Goal: Task Accomplishment & Management: Manage account settings

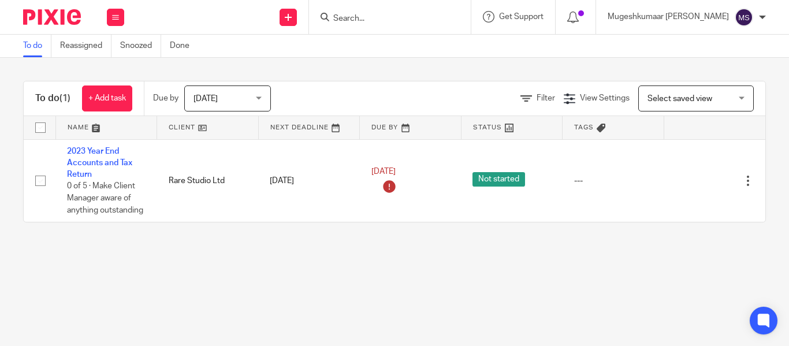
click at [744, 17] on img at bounding box center [744, 17] width 18 height 18
click at [727, 43] on span "My profile" at bounding box center [718, 46] width 36 height 8
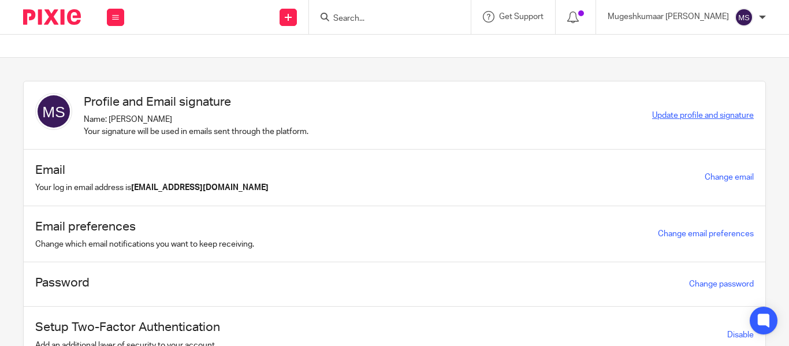
click at [657, 116] on span "Update profile and signature" at bounding box center [703, 116] width 102 height 8
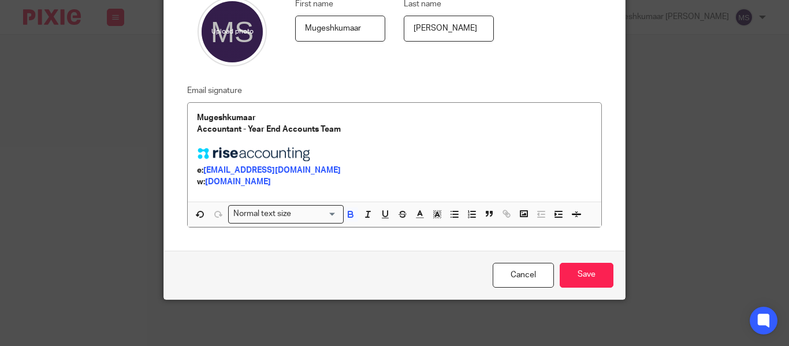
scroll to position [88, 0]
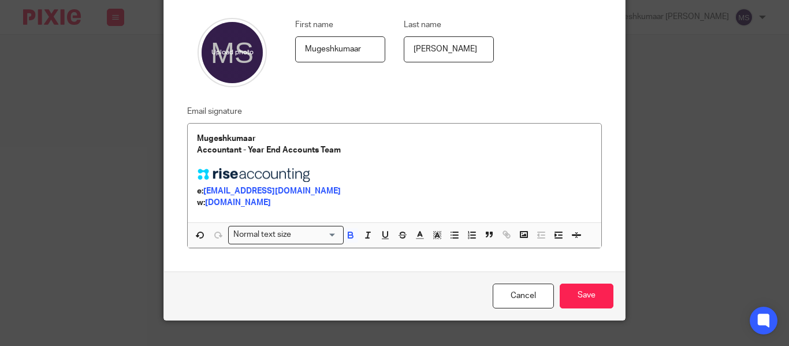
click at [368, 41] on input "Mugeshkumaar" at bounding box center [340, 49] width 90 height 26
type input "[PERSON_NAME]"
click at [286, 137] on p "Mugeshkumaar" at bounding box center [394, 139] width 395 height 12
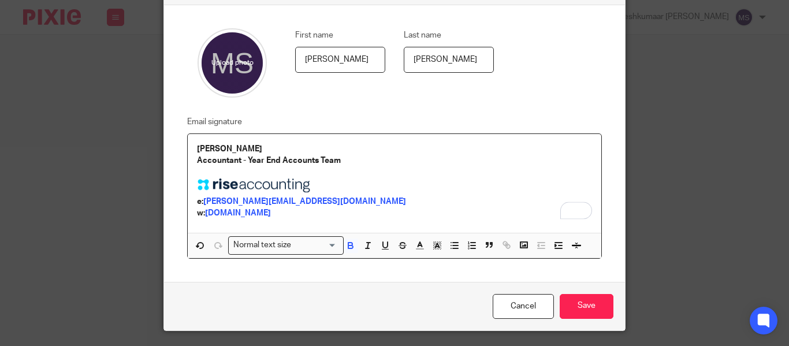
scroll to position [81, 0]
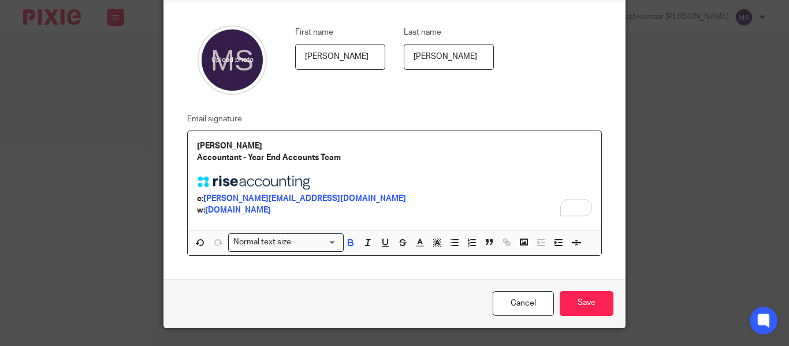
click at [197, 144] on strong "Mugesh" at bounding box center [229, 146] width 65 height 8
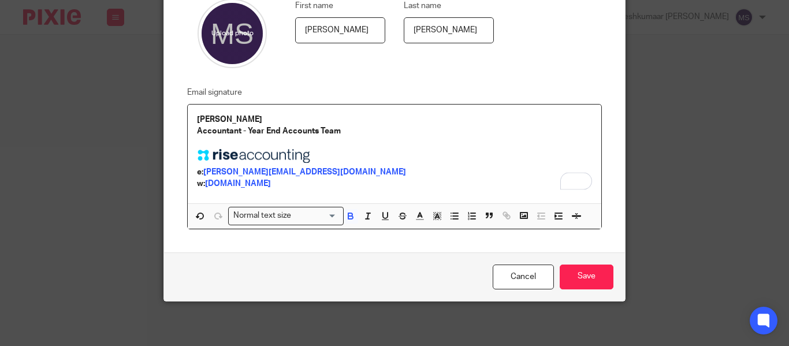
click at [318, 183] on p "w: riseaccounting.co.uk" at bounding box center [394, 184] width 395 height 12
click at [197, 116] on strong "Mugesh" at bounding box center [229, 120] width 65 height 8
click at [585, 272] on input "Save" at bounding box center [587, 277] width 54 height 25
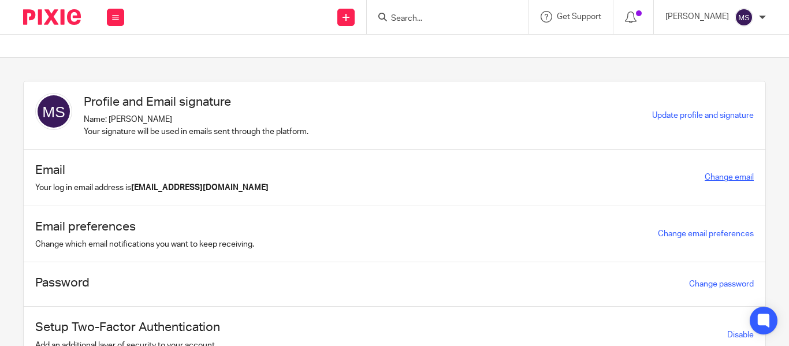
click at [709, 176] on link "Change email" at bounding box center [729, 177] width 49 height 8
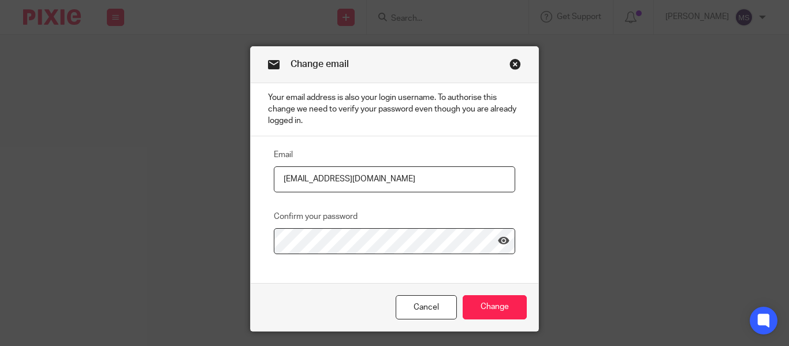
click at [336, 177] on input "[EMAIL_ADDRESS][DOMAIN_NAME]" at bounding box center [395, 179] width 242 height 26
type input "[PERSON_NAME][EMAIL_ADDRESS][DOMAIN_NAME]"
click at [503, 245] on icon at bounding box center [504, 241] width 12 height 12
click at [455, 272] on div "Email [PERSON_NAME][EMAIL_ADDRESS][DOMAIN_NAME] Confirm your password" at bounding box center [395, 209] width 288 height 147
click at [433, 266] on div "Email [PERSON_NAME][EMAIL_ADDRESS][DOMAIN_NAME] Confirm your password" at bounding box center [395, 209] width 288 height 147
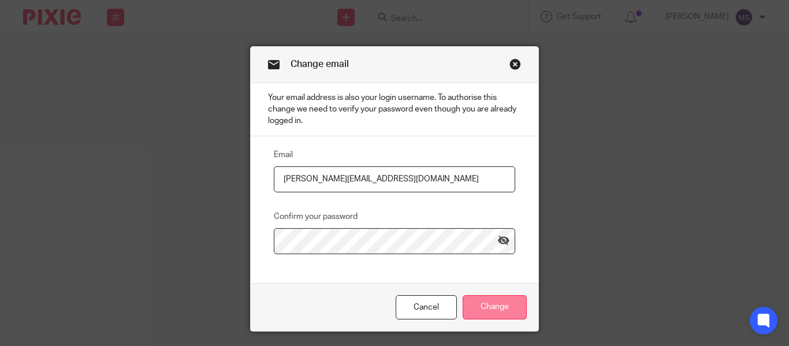
click at [491, 302] on input "Change" at bounding box center [495, 307] width 64 height 25
